Goal: Task Accomplishment & Management: Manage account settings

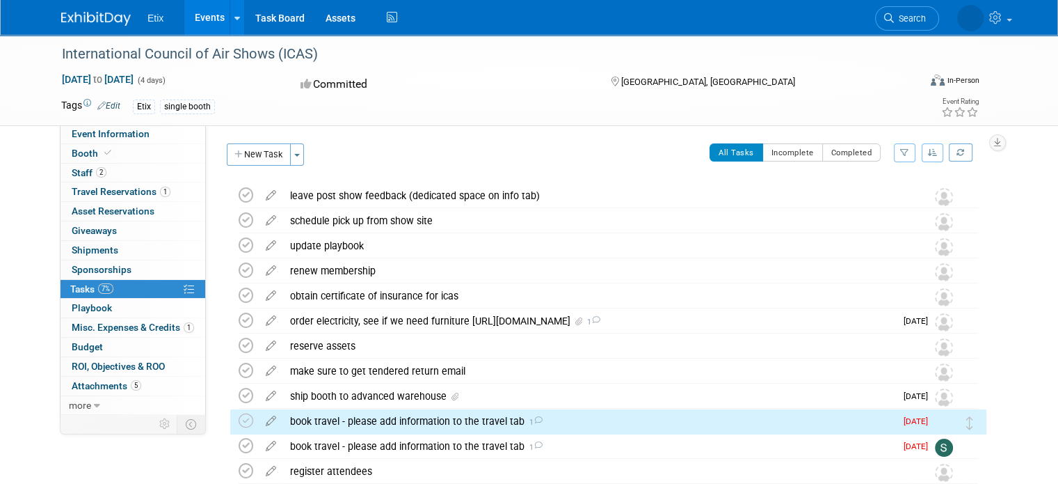
scroll to position [160, 0]
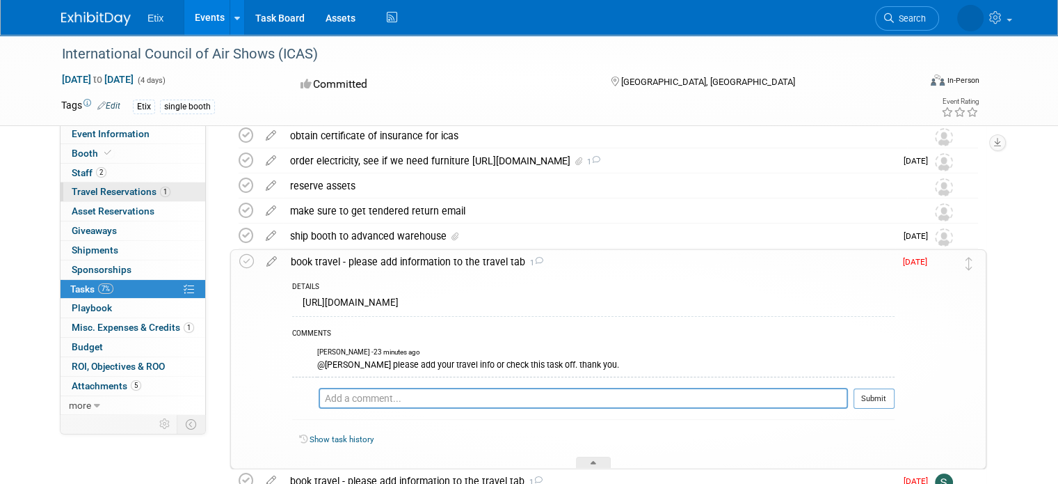
click at [117, 193] on span "Travel Reservations 1" at bounding box center [121, 191] width 99 height 11
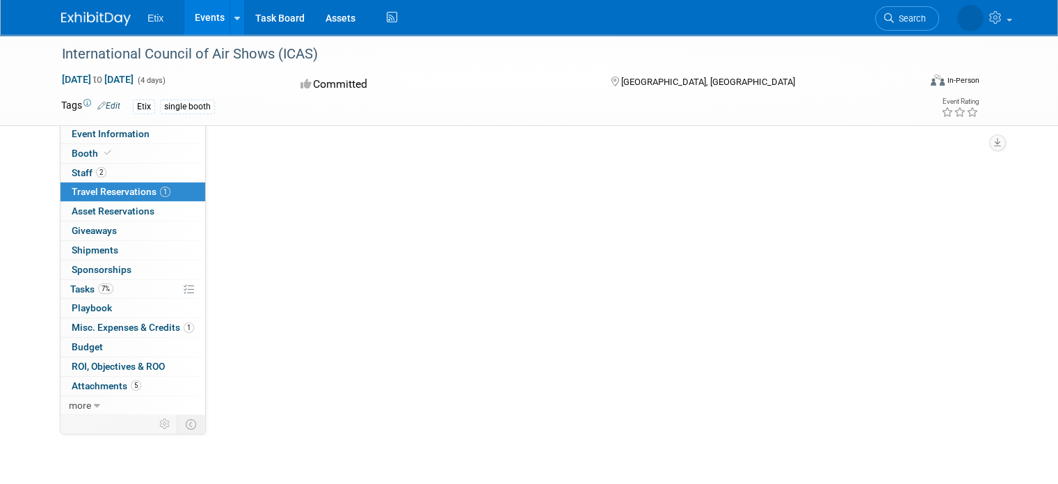
scroll to position [0, 0]
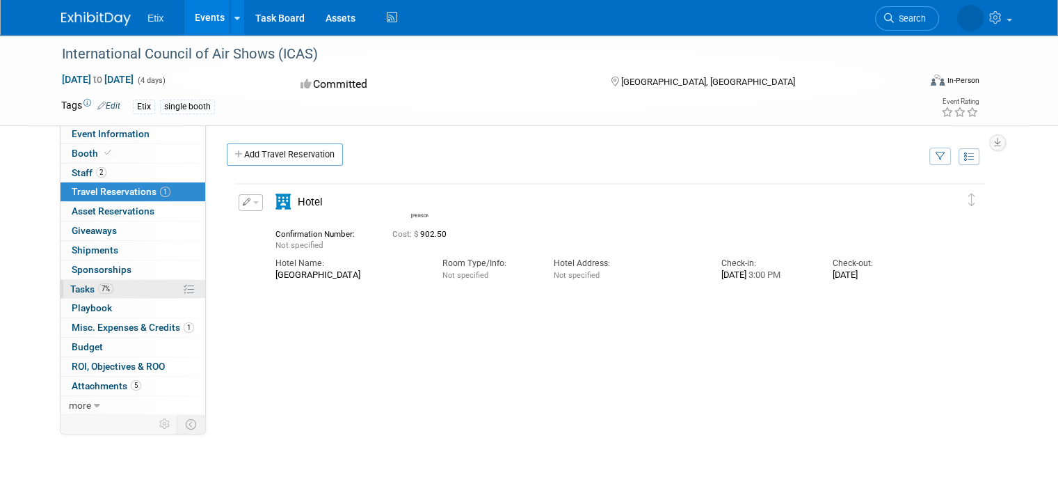
click at [70, 286] on span "Tasks 7%" at bounding box center [91, 288] width 43 height 11
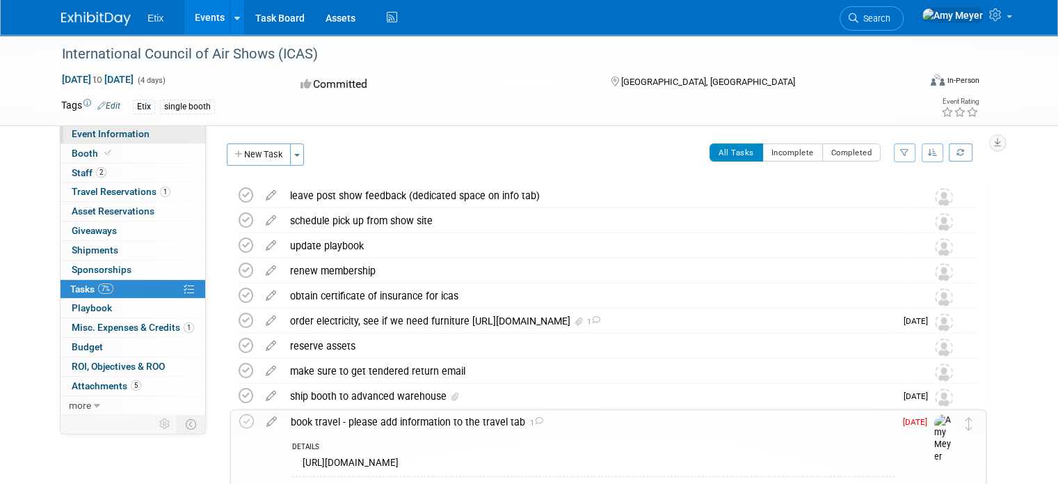
click at [114, 133] on span "Event Information" at bounding box center [111, 133] width 78 height 11
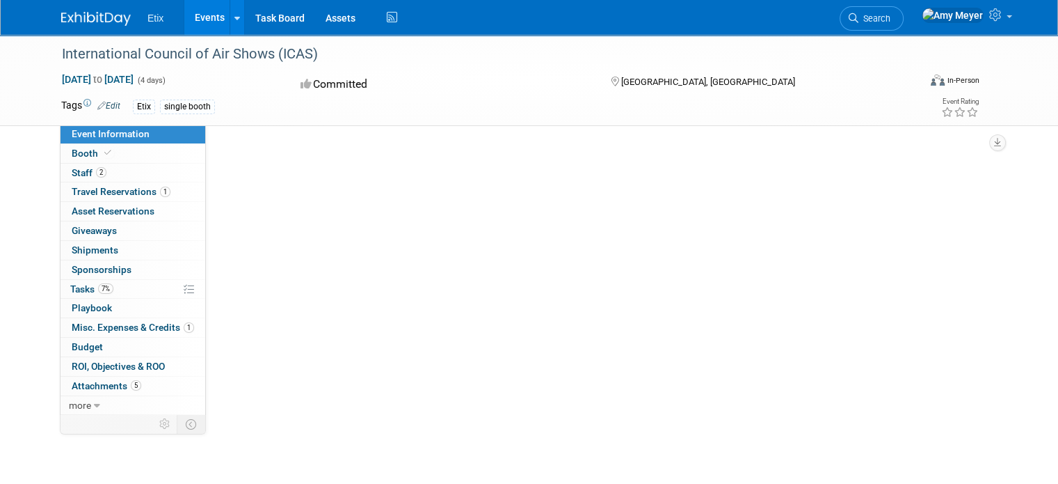
select select "No"
